Goal: Task Accomplishment & Management: Complete application form

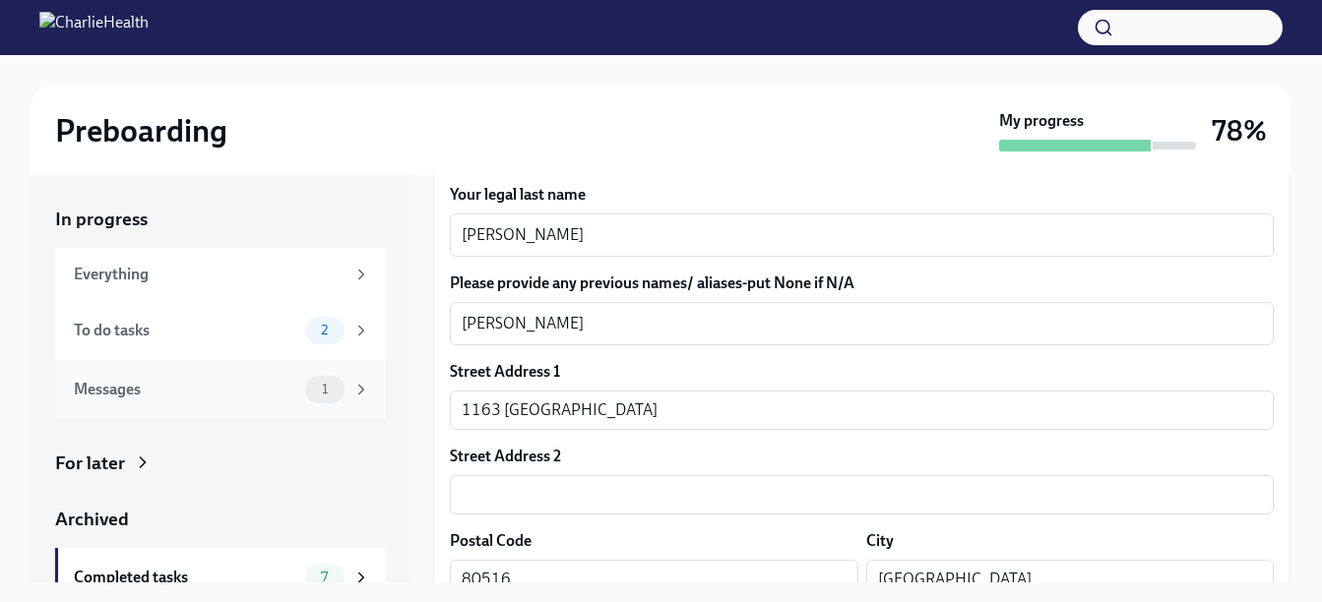
scroll to position [84, 0]
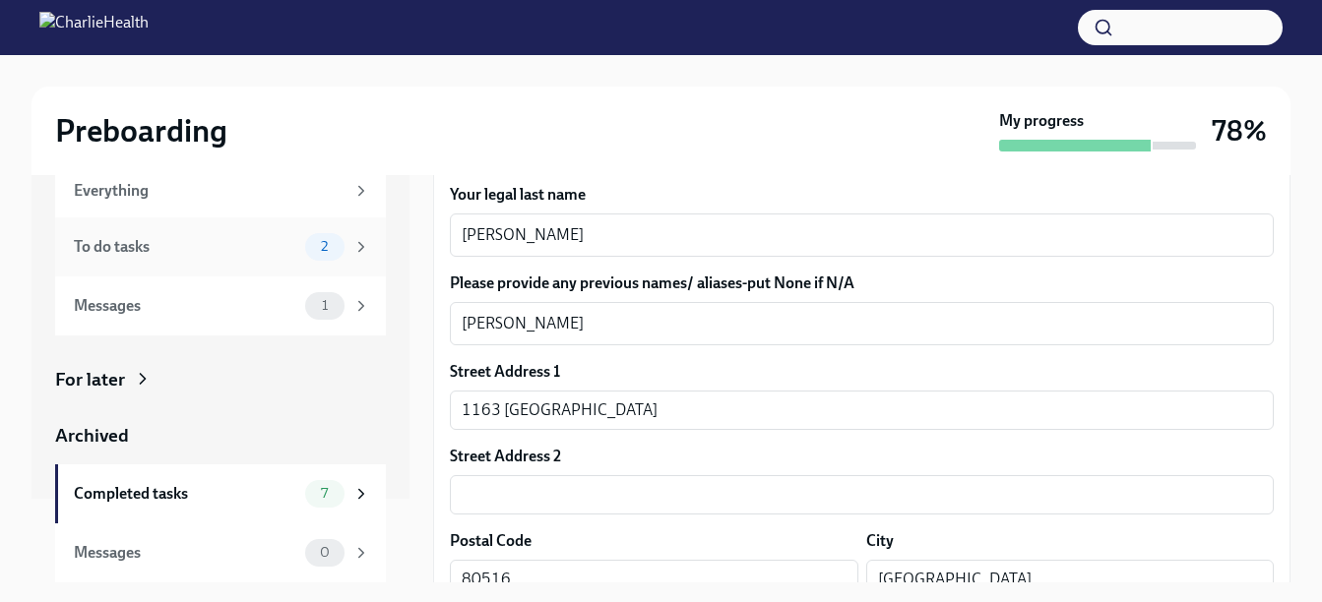
click at [192, 251] on div "To do tasks" at bounding box center [185, 247] width 223 height 22
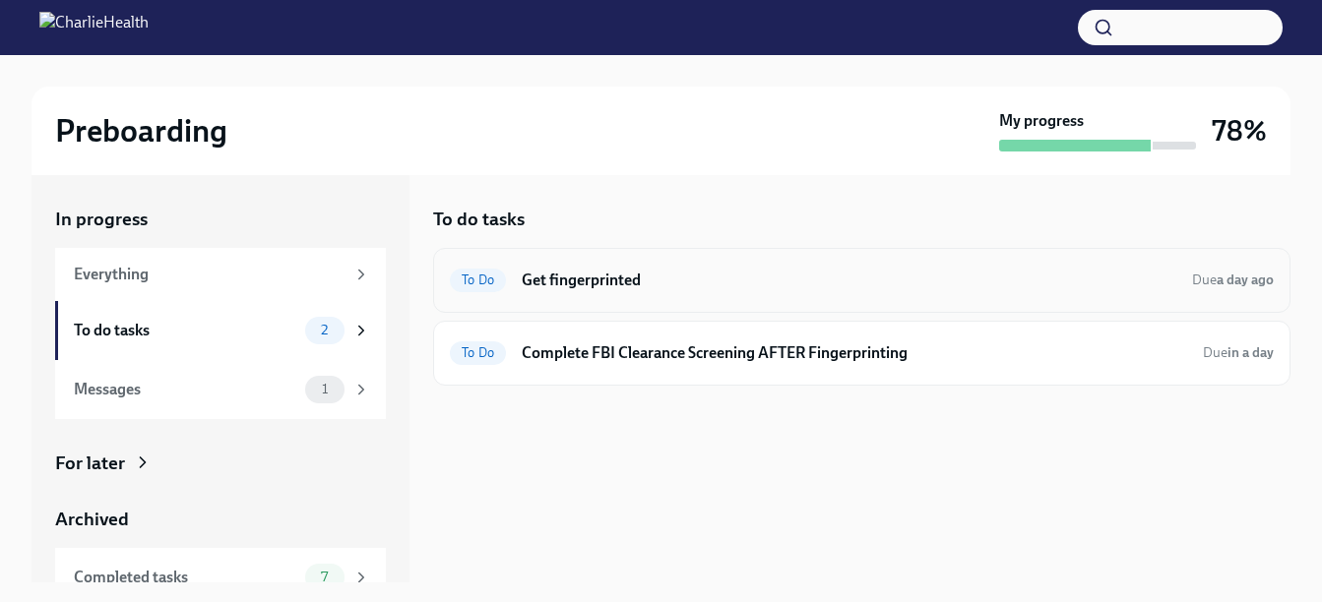
click at [865, 285] on h6 "Get fingerprinted" at bounding box center [849, 281] width 655 height 22
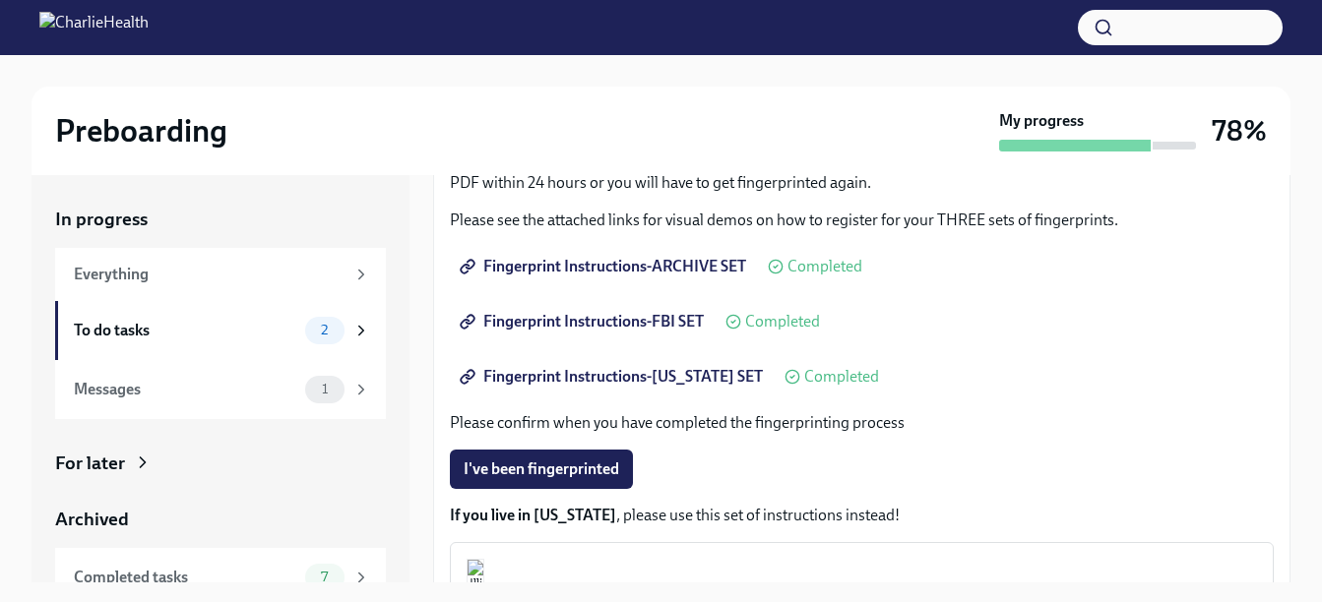
scroll to position [295, 0]
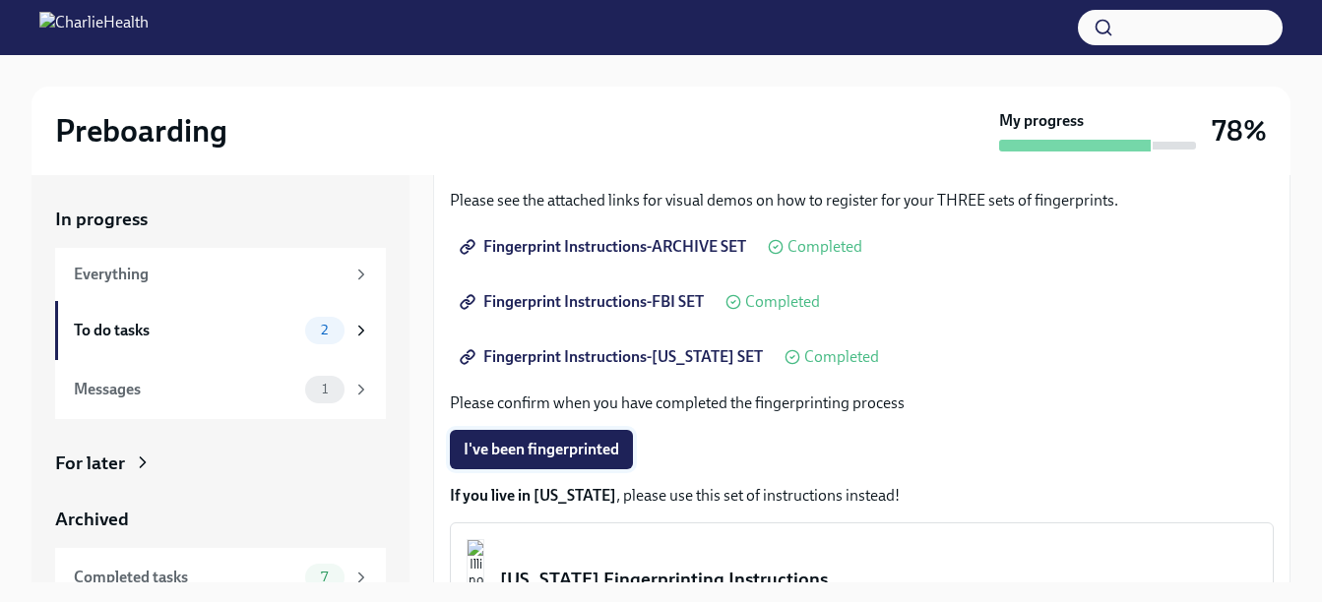
click at [531, 451] on span "I've been fingerprinted" at bounding box center [542, 450] width 156 height 20
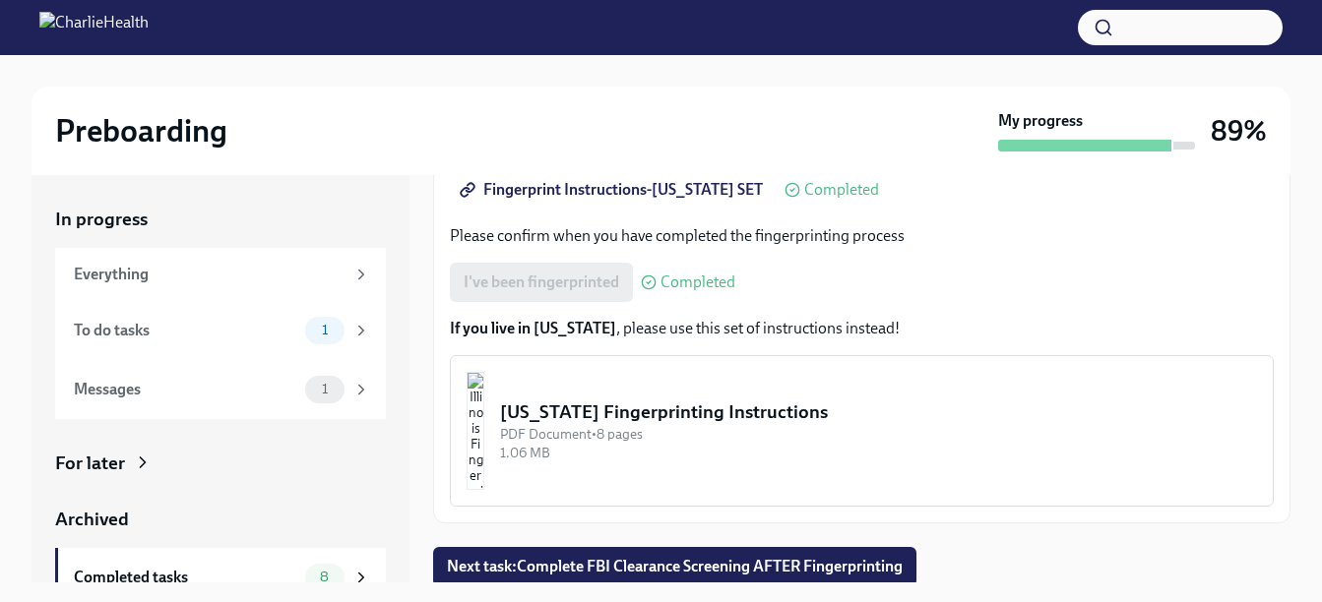
scroll to position [467, 0]
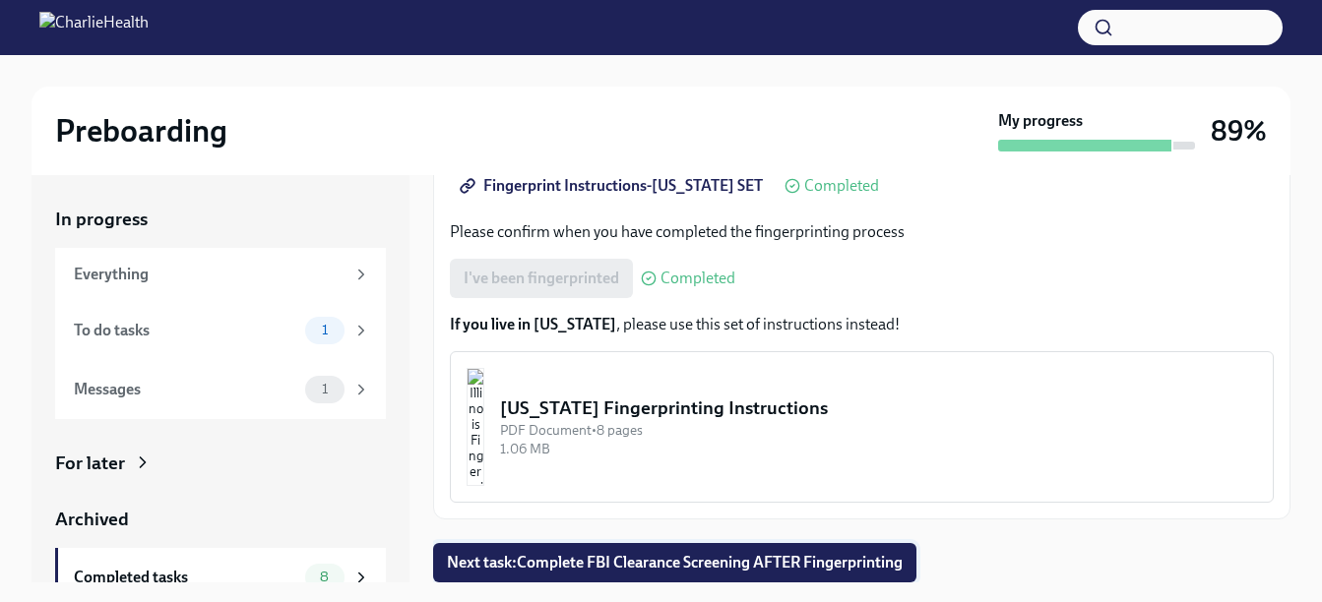
click at [560, 567] on span "Next task : Complete FBI Clearance Screening AFTER Fingerprinting" at bounding box center [675, 563] width 456 height 20
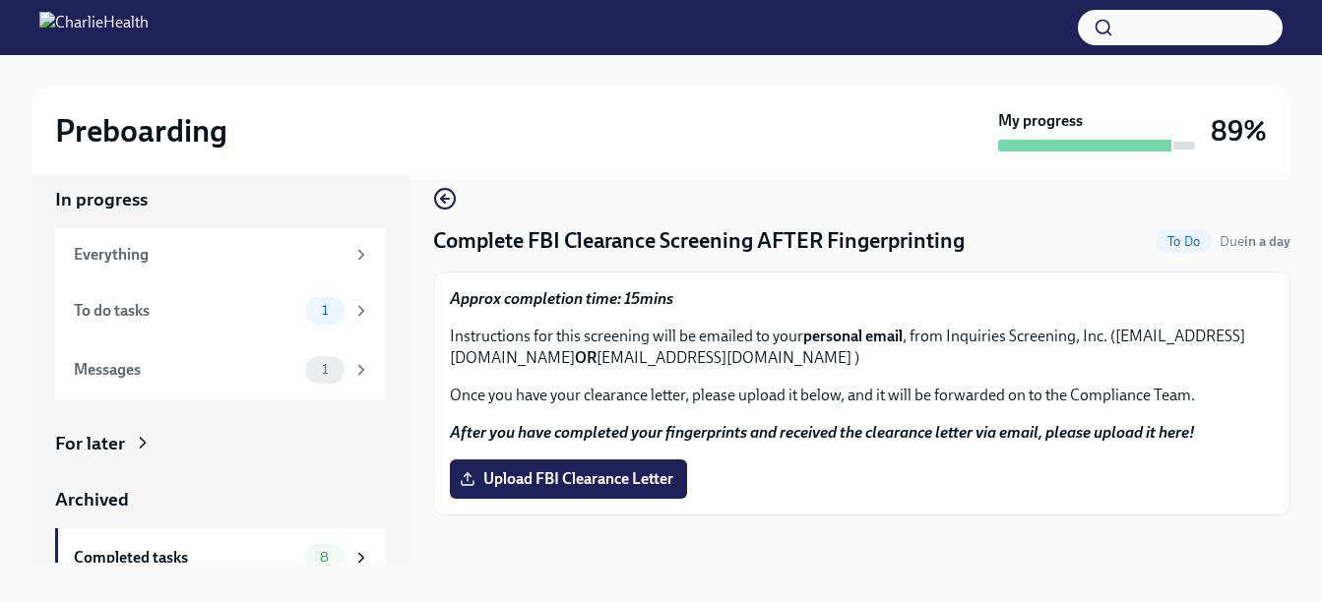
scroll to position [35, 0]
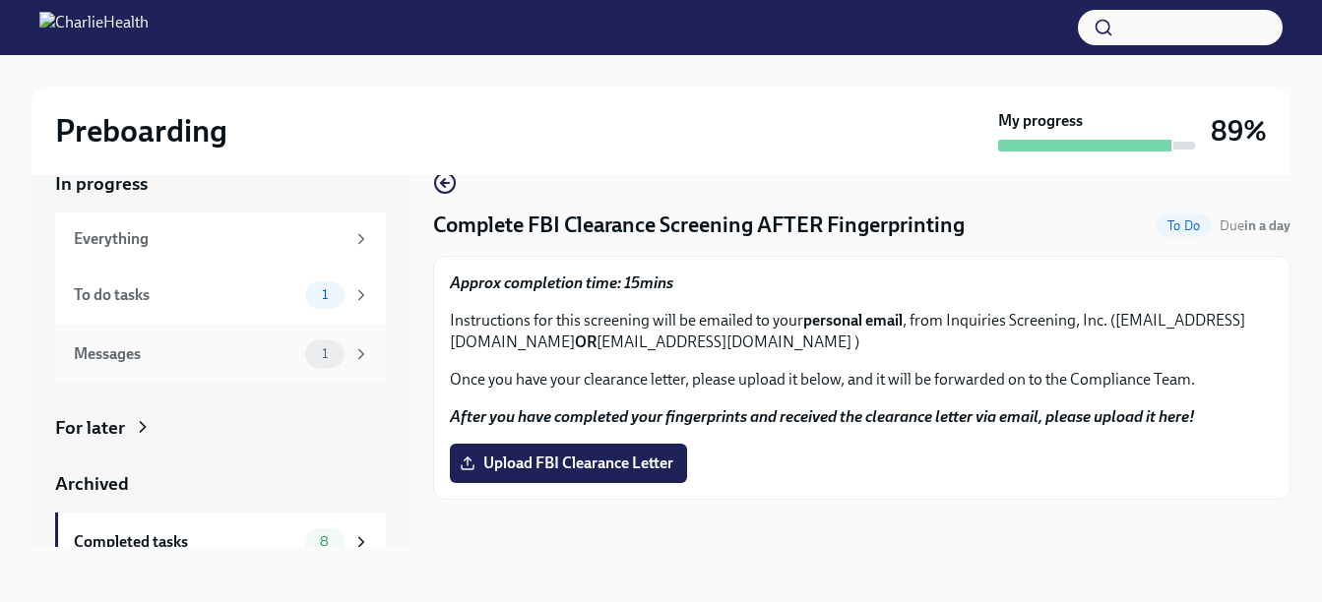
click at [137, 358] on div "Messages" at bounding box center [185, 355] width 223 height 22
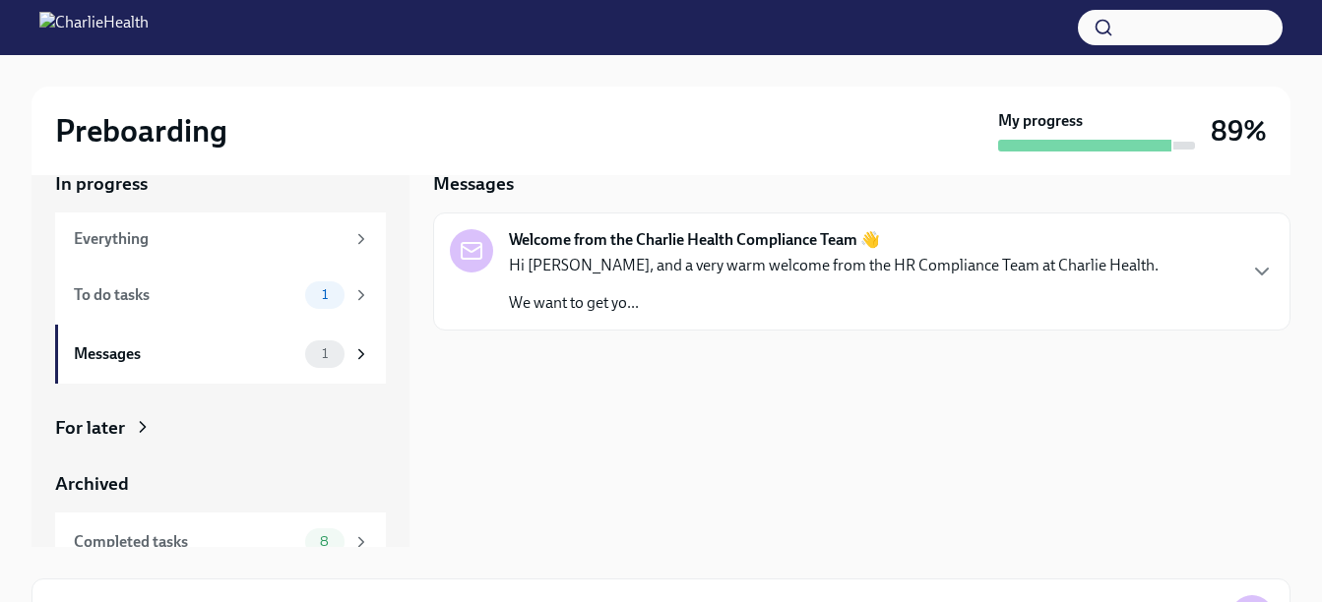
click at [753, 306] on p "We want to get yo..." at bounding box center [834, 303] width 650 height 22
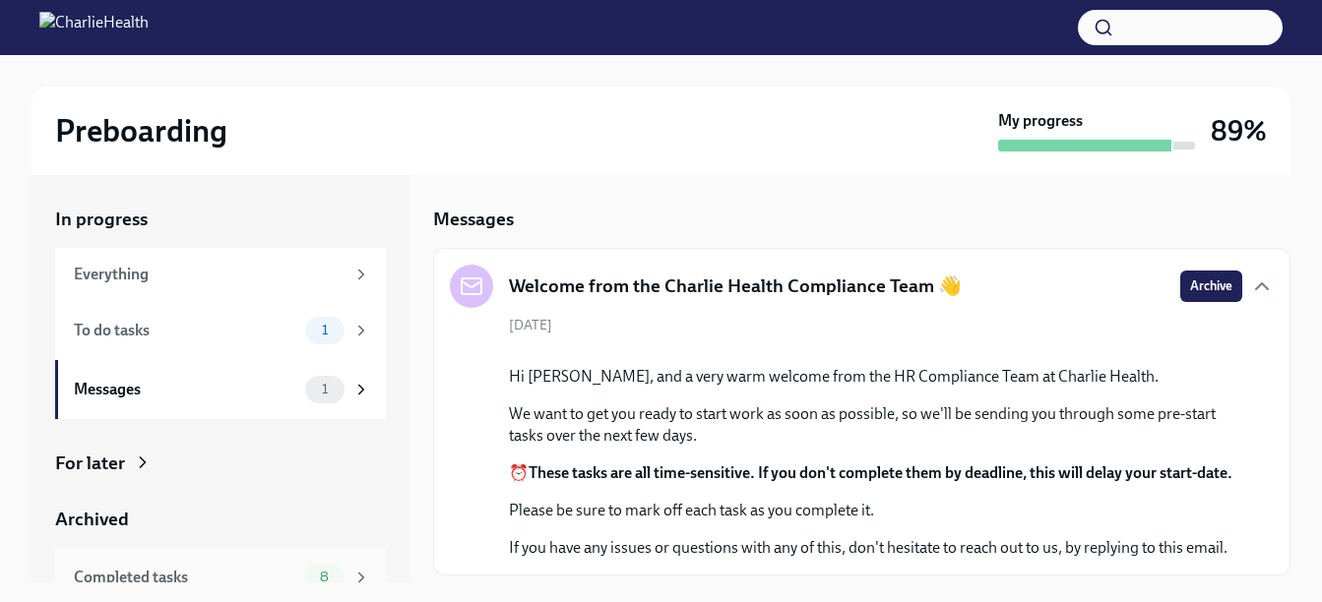
click at [189, 567] on div "Completed tasks" at bounding box center [185, 578] width 223 height 22
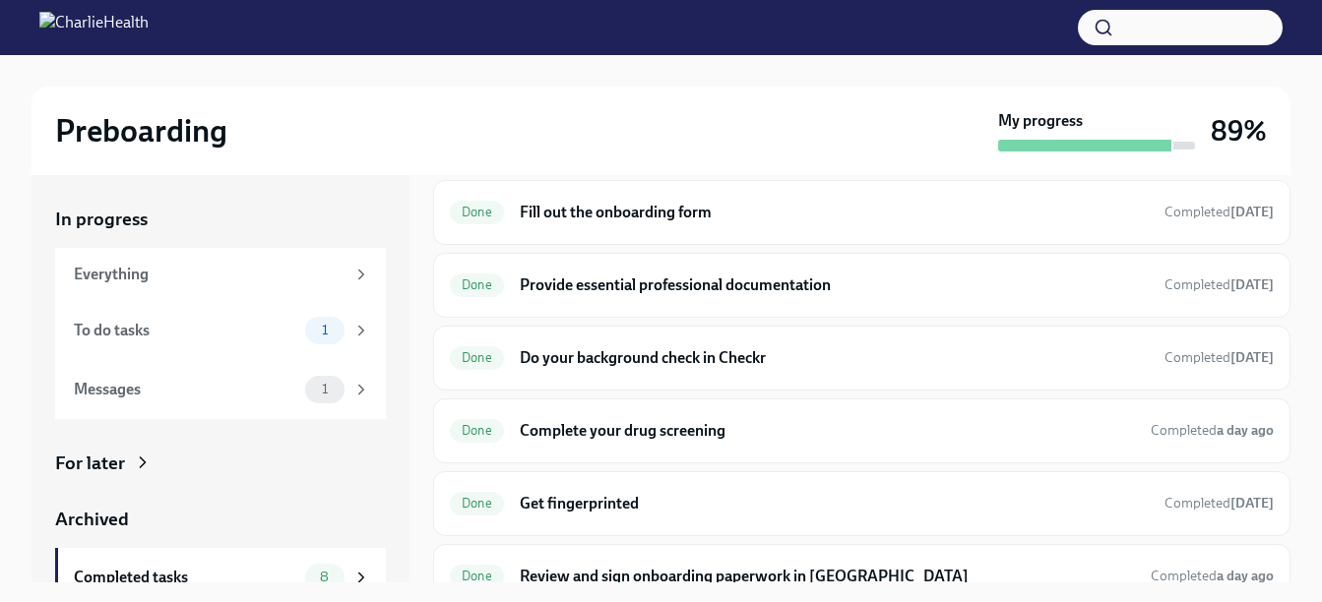
scroll to position [67, 0]
